Goal: Task Accomplishment & Management: Manage account settings

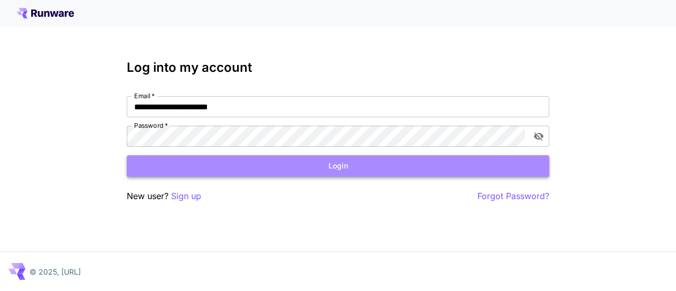
click at [337, 167] on button "Login" at bounding box center [338, 166] width 422 height 22
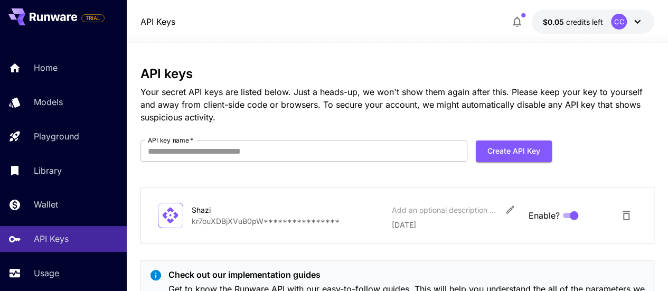
click at [283, 217] on p "**********" at bounding box center [288, 220] width 192 height 11
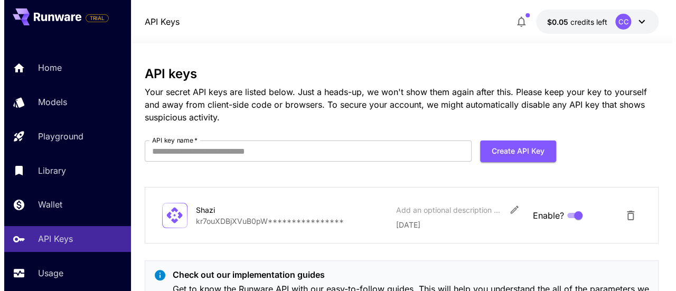
scroll to position [56, 0]
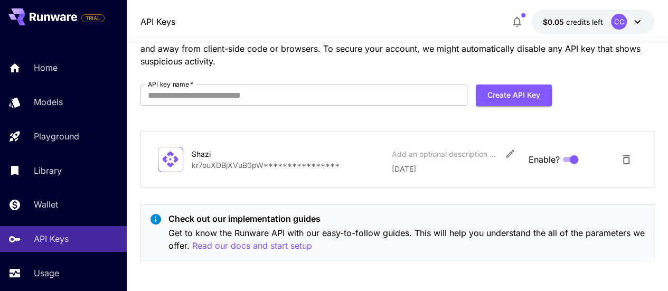
click at [166, 162] on icon at bounding box center [170, 159] width 18 height 18
click at [513, 148] on icon "Edit" at bounding box center [510, 153] width 11 height 11
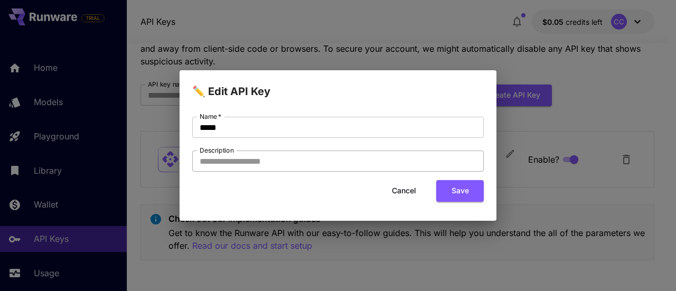
click at [369, 158] on input "Description" at bounding box center [337, 160] width 291 height 21
click at [408, 198] on button "Cancel" at bounding box center [404, 191] width 48 height 22
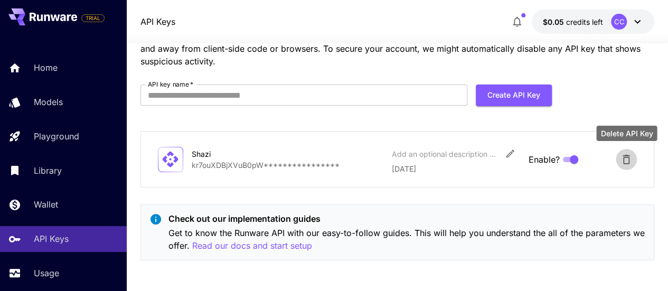
click at [630, 162] on icon "Delete API Key" at bounding box center [626, 159] width 13 height 13
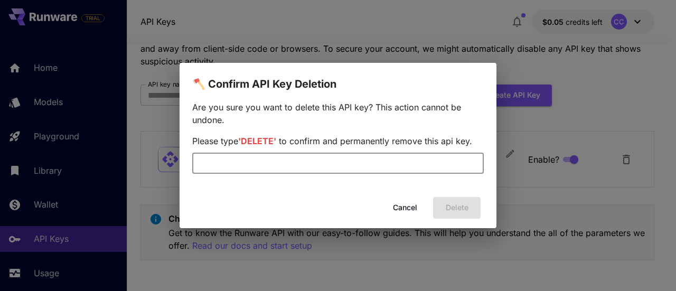
click at [390, 162] on input "text" at bounding box center [337, 163] width 291 height 21
type input "******"
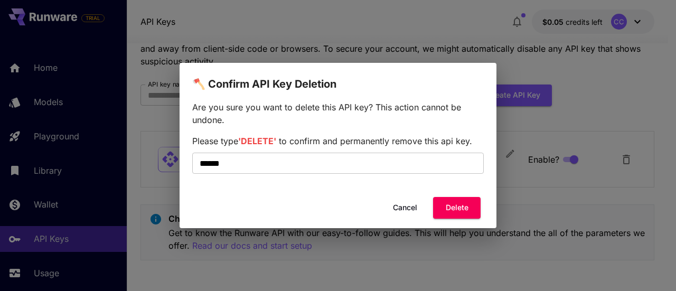
click at [449, 219] on div "Cancel Delete" at bounding box center [338, 208] width 317 height 30
click at [456, 210] on button "Delete" at bounding box center [457, 208] width 48 height 22
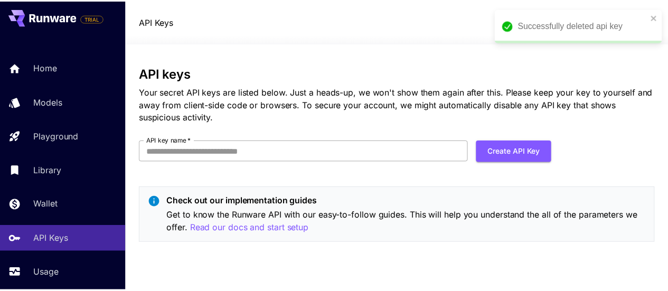
scroll to position [0, 0]
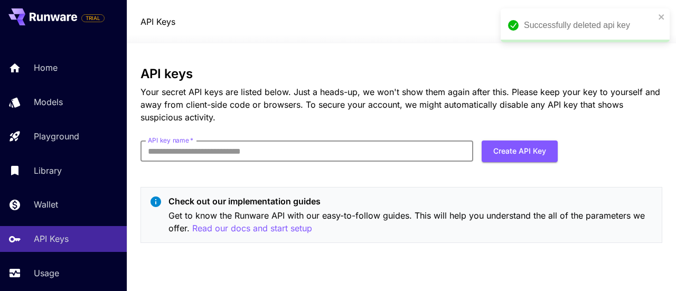
click at [401, 146] on input "API key name   *" at bounding box center [306, 150] width 333 height 21
type input "*****"
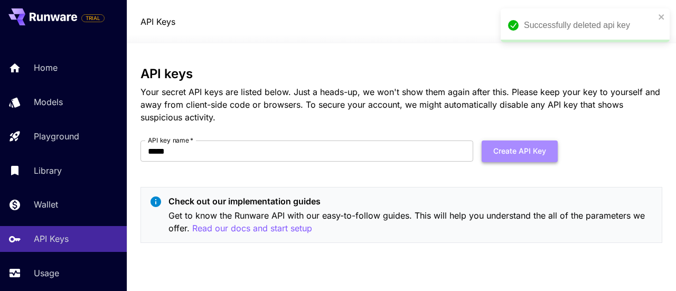
click at [500, 154] on button "Create API Key" at bounding box center [519, 151] width 76 height 22
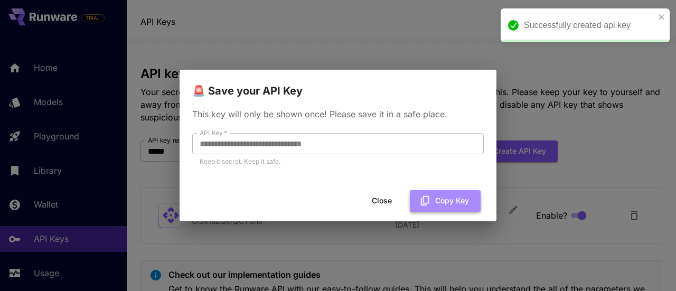
click at [442, 204] on button "Copy Key" at bounding box center [445, 201] width 71 height 22
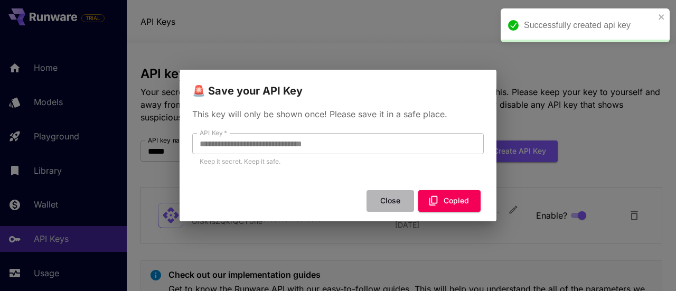
click at [394, 204] on button "Close" at bounding box center [390, 201] width 48 height 22
